Goal: Transaction & Acquisition: Purchase product/service

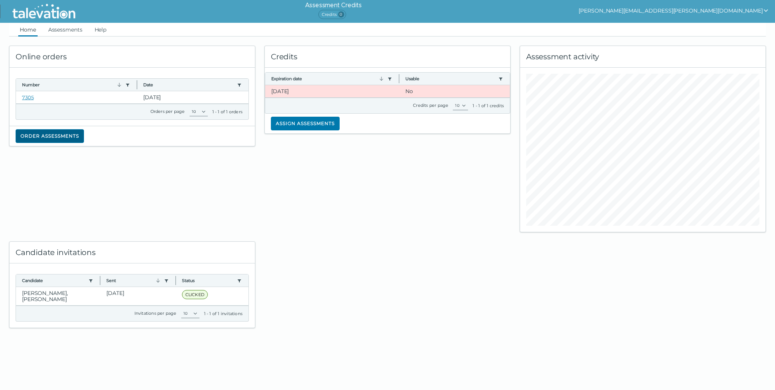
click at [59, 135] on button "Order assessments" at bounding box center [50, 136] width 68 height 14
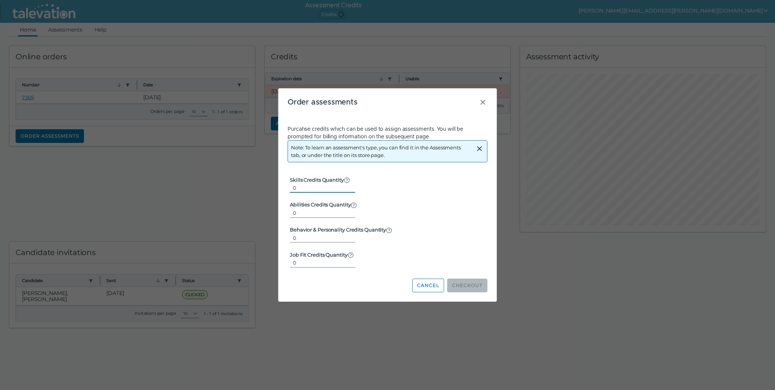
click at [300, 186] on input "0" at bounding box center [322, 187] width 65 height 9
click at [486, 180] on form "Skills Credits Quantity Used for the majority of assessments, which are not fou…" at bounding box center [388, 217] width 200 height 104
click at [438, 287] on button "Cancel" at bounding box center [428, 286] width 32 height 14
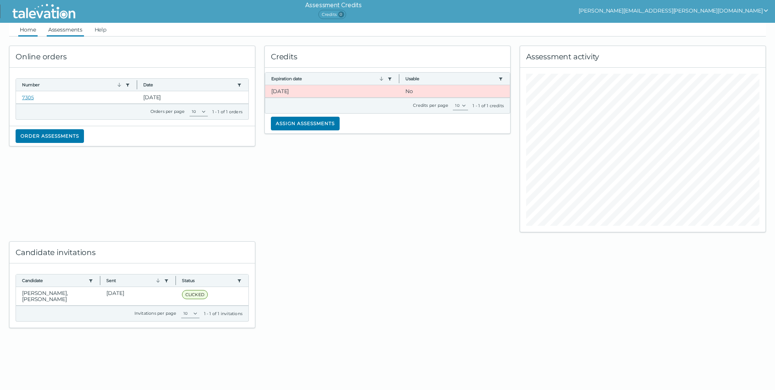
click at [68, 30] on link "Assessments" at bounding box center [65, 30] width 37 height 14
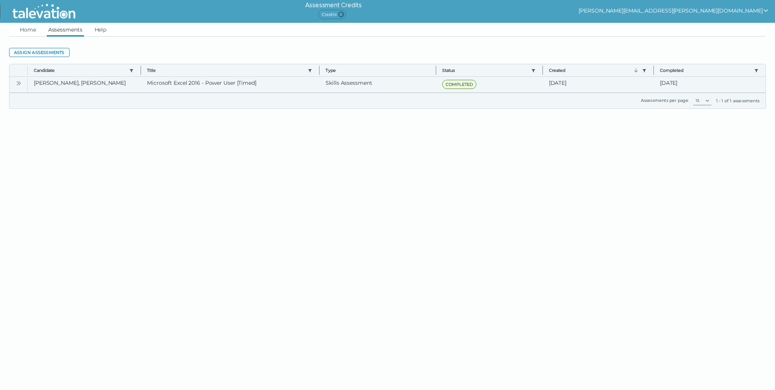
click at [16, 84] on icon "Open" at bounding box center [19, 83] width 6 height 6
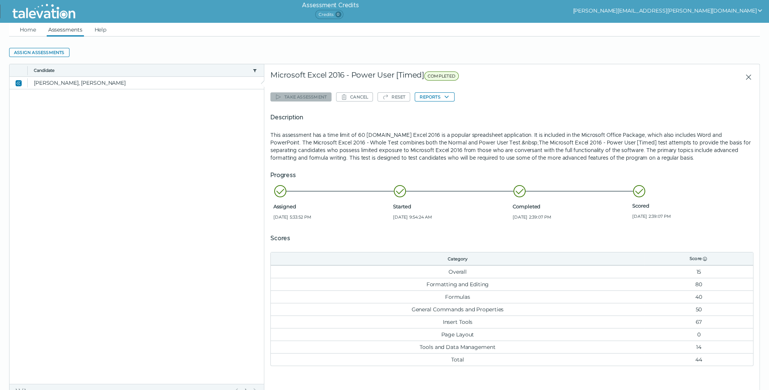
click at [444, 76] on span "COMPLETED" at bounding box center [441, 75] width 35 height 9
click at [336, 76] on div "Microsoft Excel 2016 - Power User [Timed] COMPLETED" at bounding box center [436, 77] width 330 height 14
click at [23, 30] on link "Home" at bounding box center [27, 30] width 19 height 14
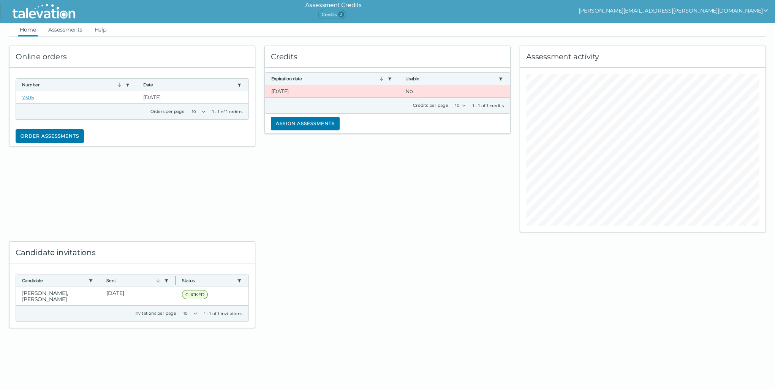
click at [762, 13] on button "[PERSON_NAME][EMAIL_ADDRESS][PERSON_NAME][DOMAIN_NAME]" at bounding box center [674, 10] width 190 height 9
click at [197, 33] on ul "Home Assessments Help" at bounding box center [387, 30] width 757 height 14
click at [72, 33] on link "Assessments" at bounding box center [65, 30] width 37 height 14
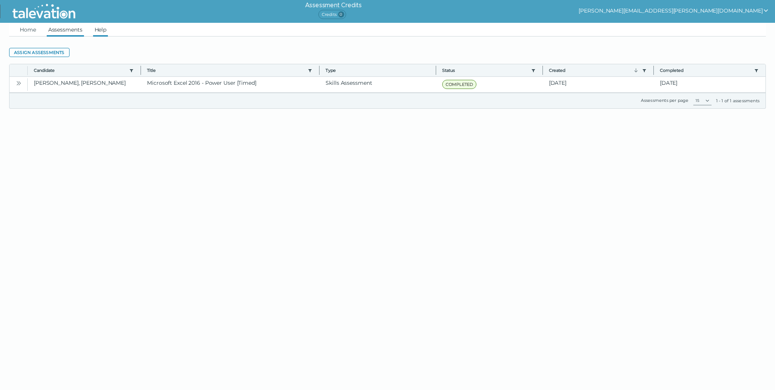
click at [108, 31] on link "Help" at bounding box center [100, 30] width 15 height 14
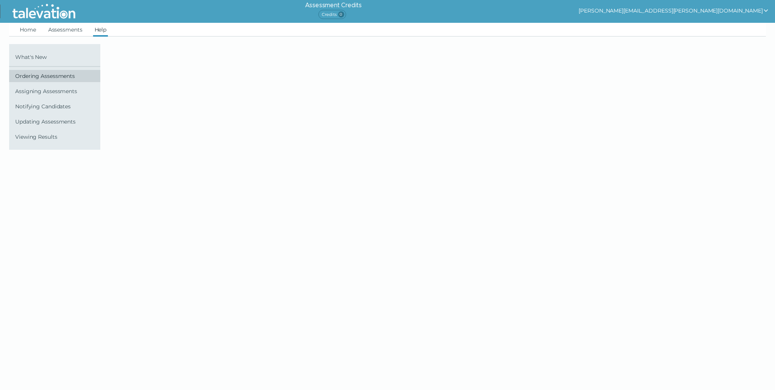
click at [46, 77] on span "Ordering Assessments" at bounding box center [56, 76] width 82 height 6
click at [27, 76] on span "Ordering Assessments" at bounding box center [56, 76] width 82 height 6
click at [38, 76] on span "Ordering Assessments" at bounding box center [56, 76] width 82 height 6
click at [39, 76] on span "Ordering Assessments" at bounding box center [56, 76] width 82 height 6
click at [35, 75] on span "Ordering Assessments" at bounding box center [56, 76] width 82 height 6
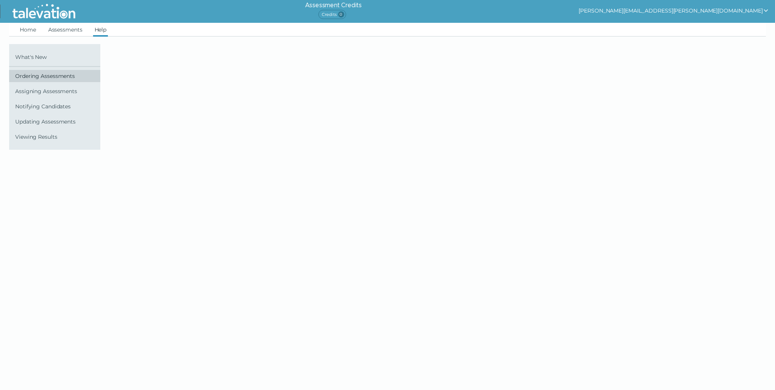
click at [35, 75] on span "Ordering Assessments" at bounding box center [56, 76] width 82 height 6
click at [133, 74] on div "What's New Ordering Assessments Assigning Assessments Notifying Candidates Upda…" at bounding box center [388, 97] width 766 height 106
click at [31, 32] on link "Home" at bounding box center [27, 30] width 19 height 14
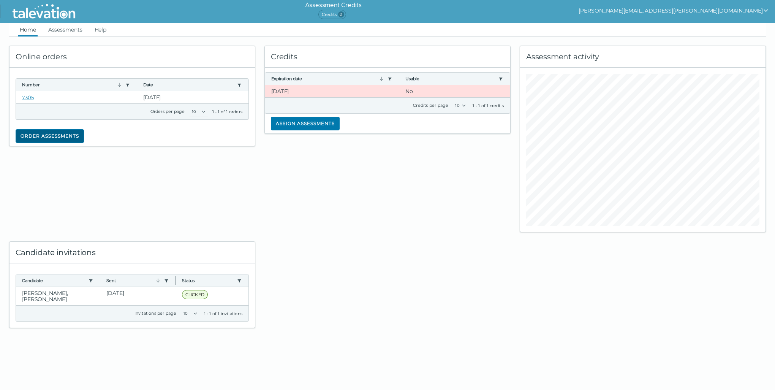
click at [46, 142] on button "Order assessments" at bounding box center [50, 136] width 68 height 14
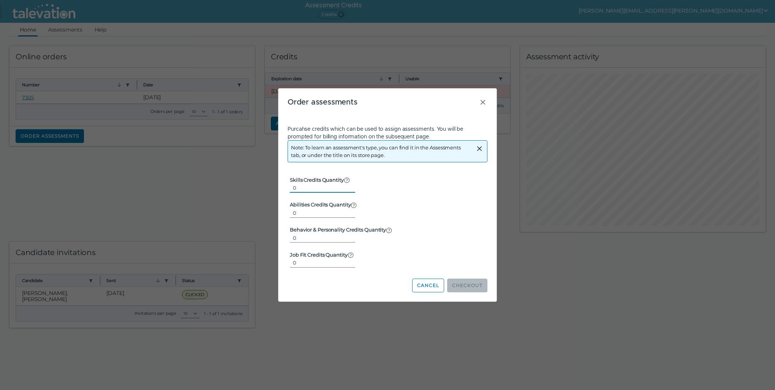
click at [348, 190] on input "0" at bounding box center [322, 187] width 65 height 9
click at [347, 188] on input "0" at bounding box center [322, 187] width 65 height 9
type input "1"
click at [347, 187] on input "1" at bounding box center [322, 187] width 65 height 9
click at [465, 286] on button "Checkout" at bounding box center [467, 286] width 40 height 14
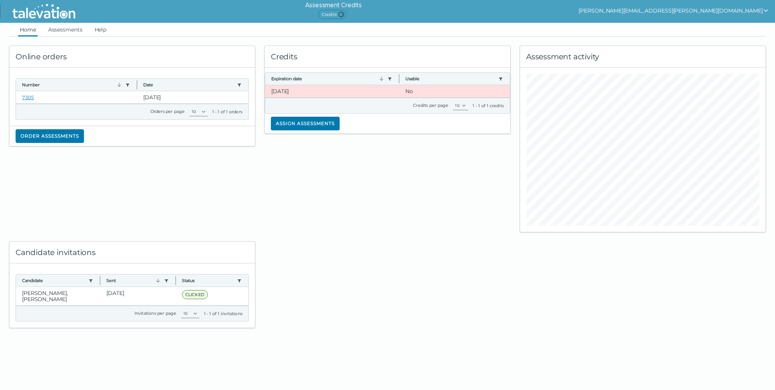
click at [131, 187] on div "Online orders Number Use left or right key to resize the column Date Use left o…" at bounding box center [132, 134] width 255 height 196
click at [344, 14] on span "0" at bounding box center [341, 14] width 6 height 6
click at [346, 13] on span "Credits 0" at bounding box center [332, 14] width 28 height 9
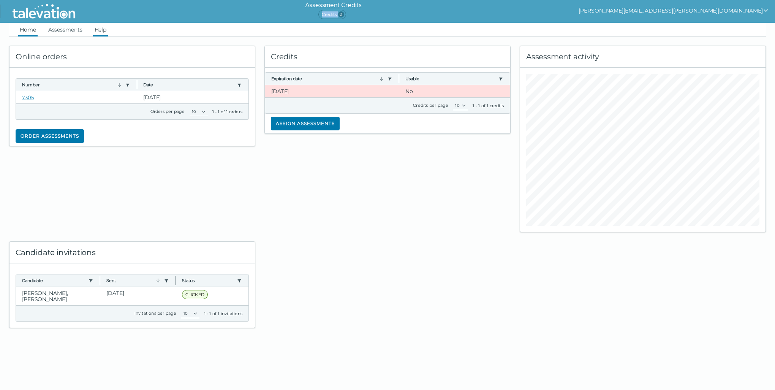
click at [97, 30] on link "Help" at bounding box center [100, 30] width 15 height 14
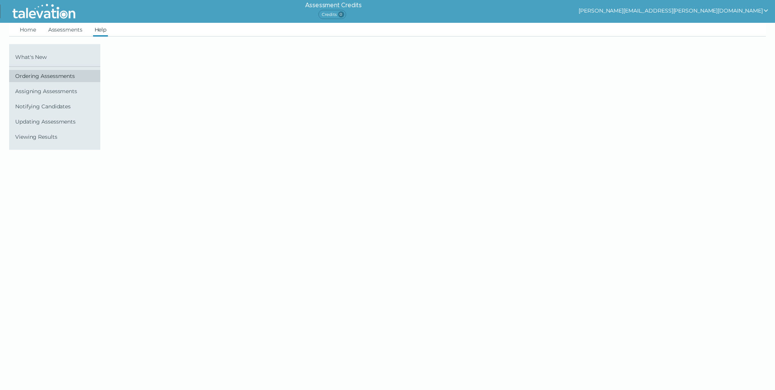
click at [48, 80] on link "Ordering Assessments" at bounding box center [54, 76] width 91 height 12
click at [48, 78] on span "Ordering Assessments" at bounding box center [56, 76] width 82 height 6
click at [48, 76] on span "Ordering Assessments" at bounding box center [56, 76] width 82 height 6
click at [51, 75] on span "Ordering Assessments" at bounding box center [56, 76] width 82 height 6
click at [31, 30] on link "Home" at bounding box center [27, 30] width 19 height 14
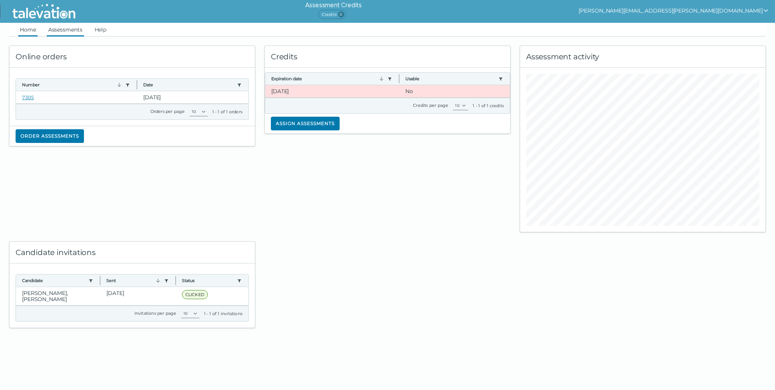
click at [68, 31] on link "Assessments" at bounding box center [65, 30] width 37 height 14
